Goal: Task Accomplishment & Management: Manage account settings

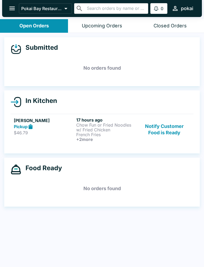
click at [102, 130] on p "Chow Fun or Fried Noodles w/ Fried Chicken" at bounding box center [106, 128] width 60 height 10
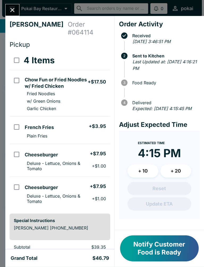
click at [23, 144] on td "orders table" at bounding box center [16, 160] width 13 height 33
click at [16, 148] on input "orders table" at bounding box center [17, 154] width 12 height 12
checkbox input "false"
click at [11, 7] on icon "Close" at bounding box center [12, 9] width 7 height 7
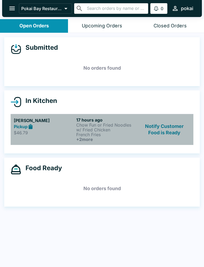
click at [68, 130] on p "$46.79" at bounding box center [44, 132] width 60 height 5
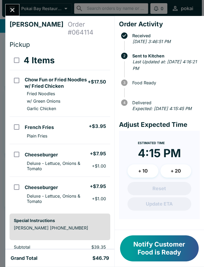
click at [153, 246] on button "Notify Customer Food is Ready" at bounding box center [159, 248] width 79 height 26
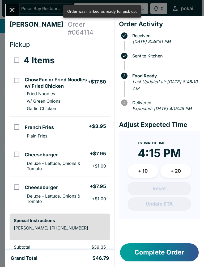
click at [142, 251] on button "Complete Order" at bounding box center [159, 252] width 79 height 18
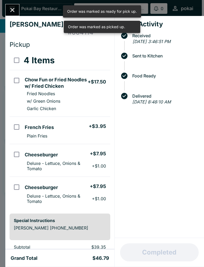
click at [12, 11] on icon "Close" at bounding box center [12, 9] width 7 height 7
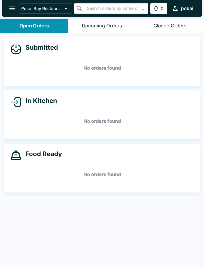
click at [94, 26] on div "Upcoming Orders" at bounding box center [102, 26] width 40 height 6
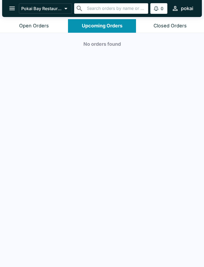
click at [31, 26] on div "Open Orders" at bounding box center [34, 26] width 30 height 6
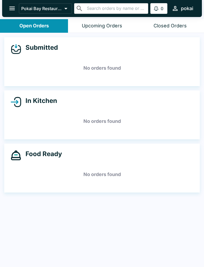
click at [95, 29] on button "Upcoming Orders" at bounding box center [102, 26] width 68 height 14
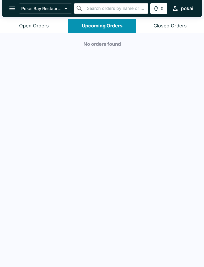
click at [35, 28] on div "Open Orders" at bounding box center [34, 26] width 30 height 6
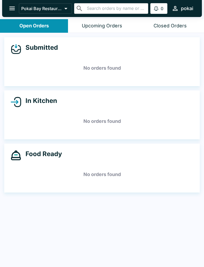
click at [96, 32] on button "Upcoming Orders" at bounding box center [102, 26] width 68 height 14
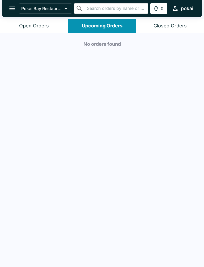
click at [39, 28] on div "Open Orders" at bounding box center [34, 26] width 30 height 6
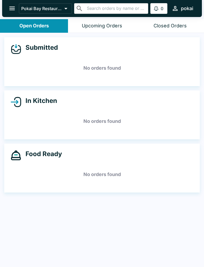
click at [101, 32] on button "Upcoming Orders" at bounding box center [102, 26] width 68 height 14
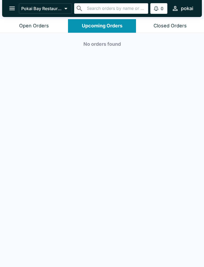
click at [35, 25] on div "Open Orders" at bounding box center [34, 26] width 30 height 6
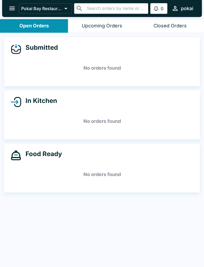
click at [126, 26] on button "Upcoming Orders" at bounding box center [102, 26] width 68 height 14
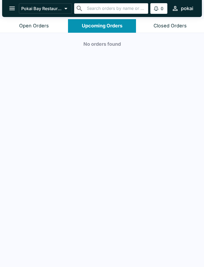
click at [37, 21] on button "Open Orders" at bounding box center [34, 26] width 68 height 14
